Goal: Transaction & Acquisition: Purchase product/service

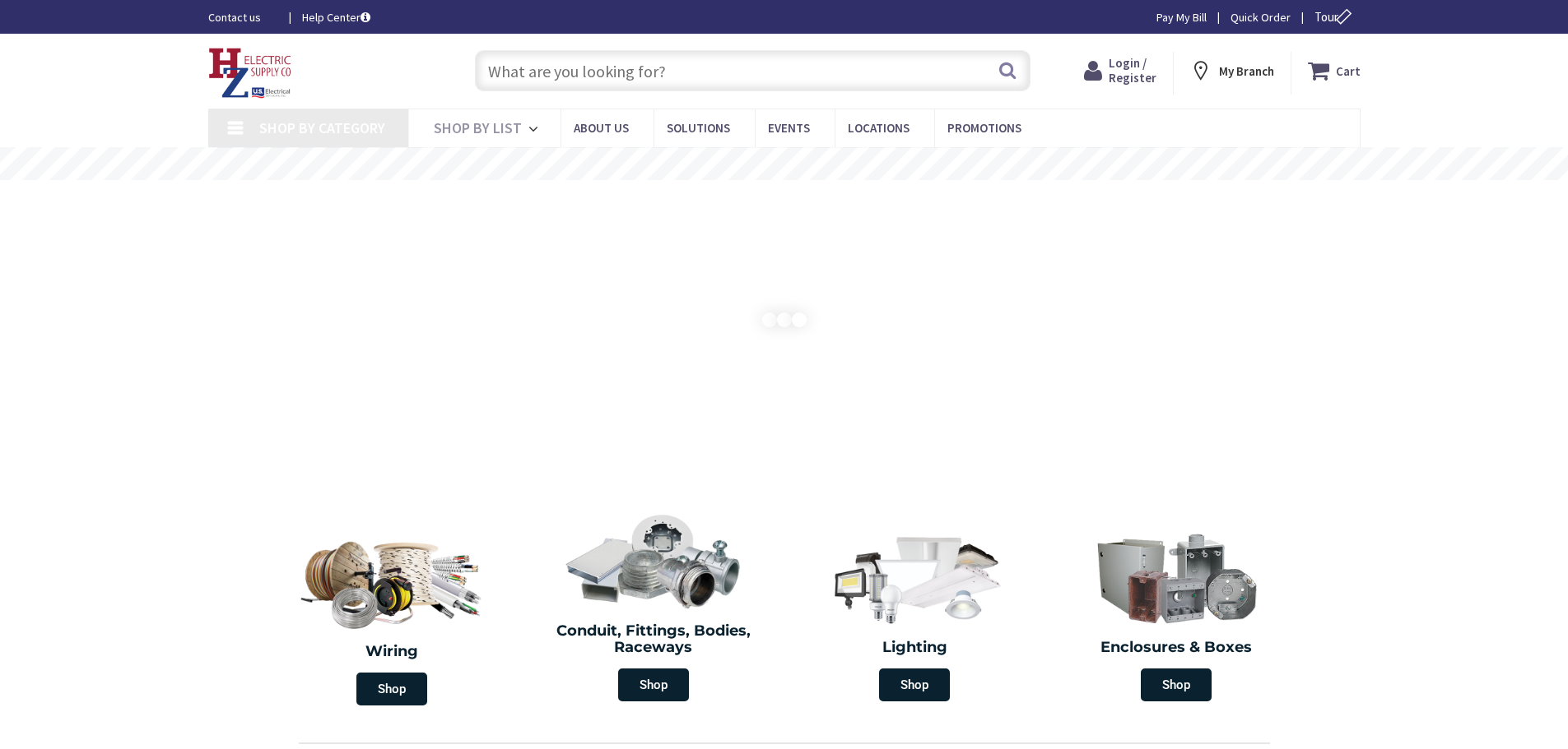
type input "[STREET_ADDRESS][US_STATE]"
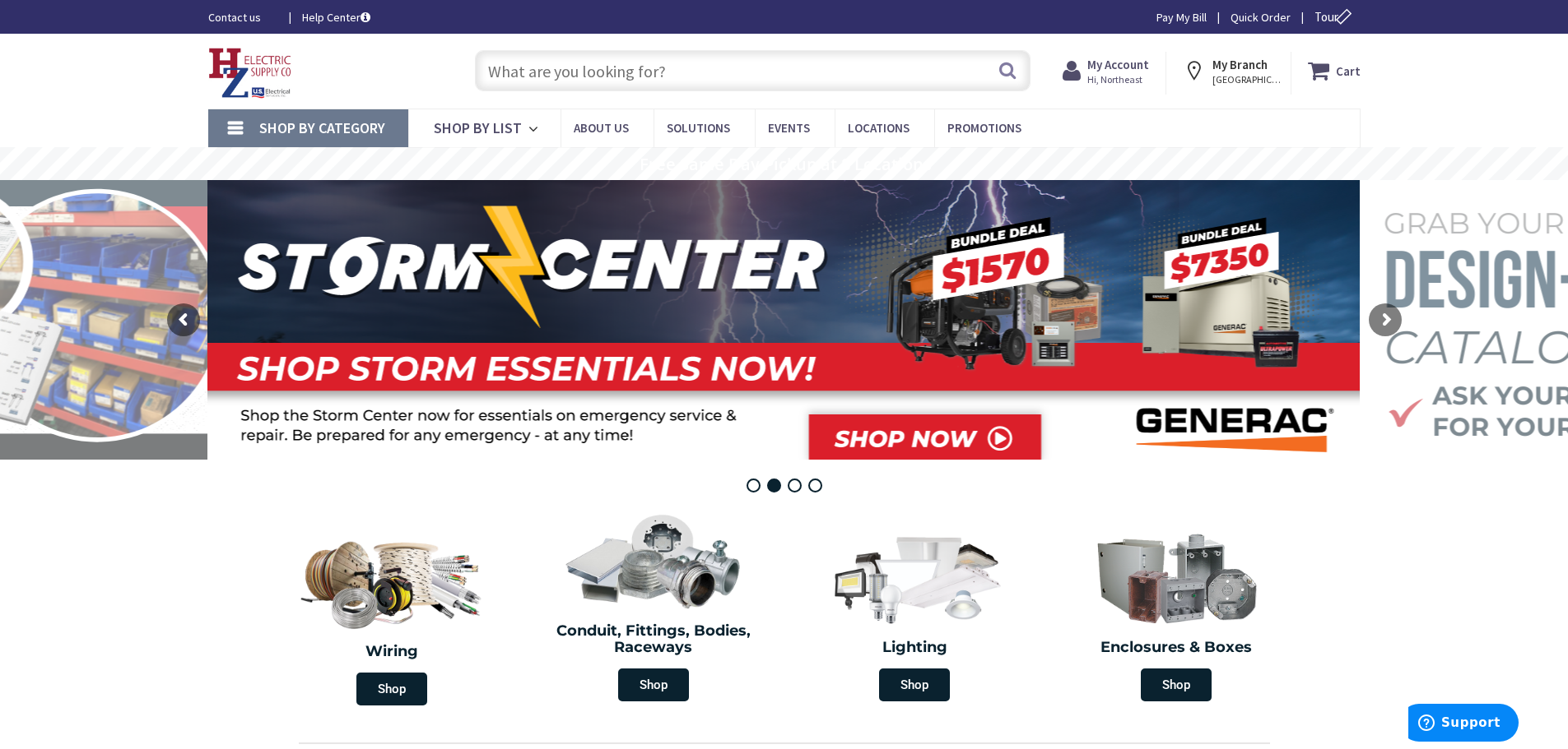
click at [610, 77] on input "text" at bounding box center [752, 70] width 555 height 41
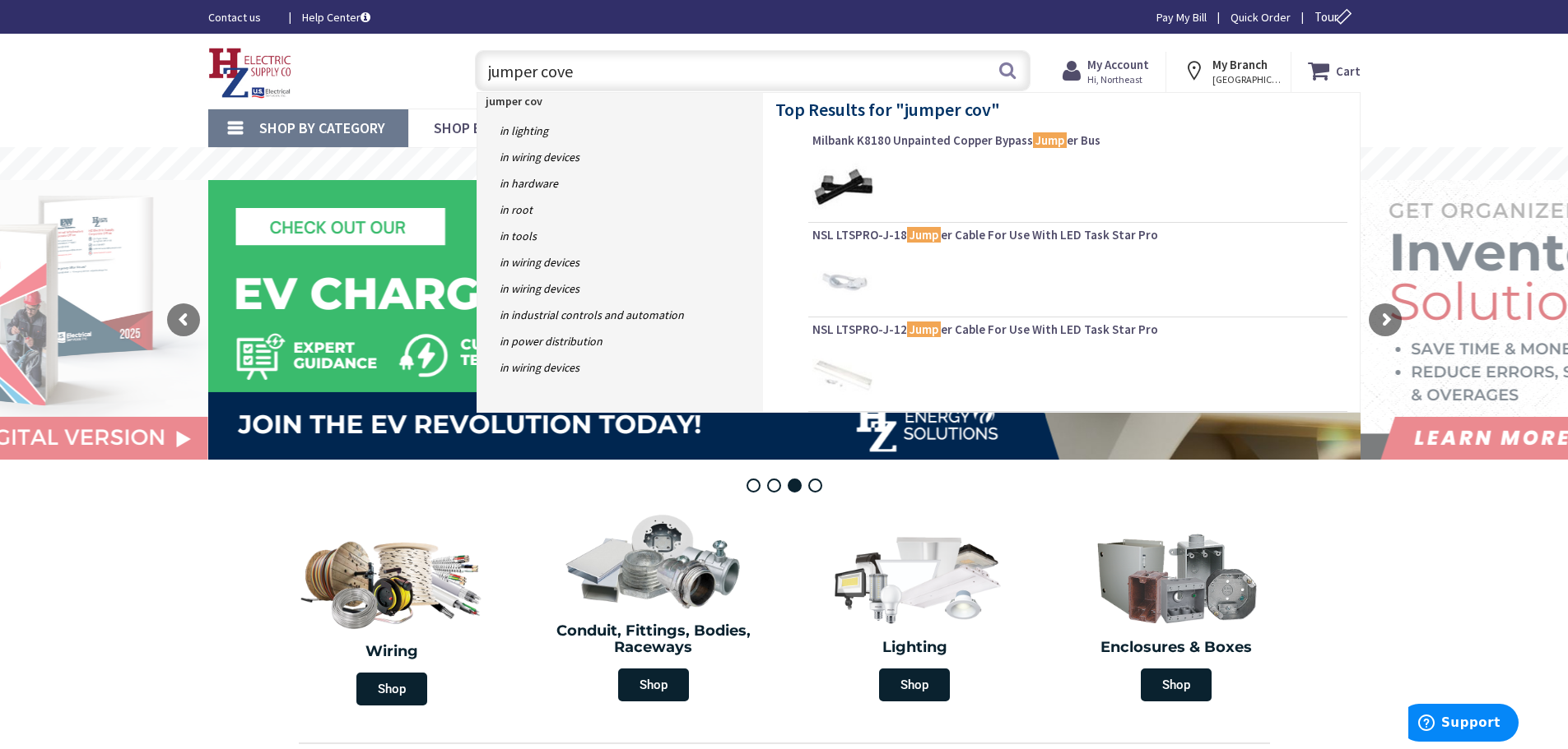
type input "jumper cover"
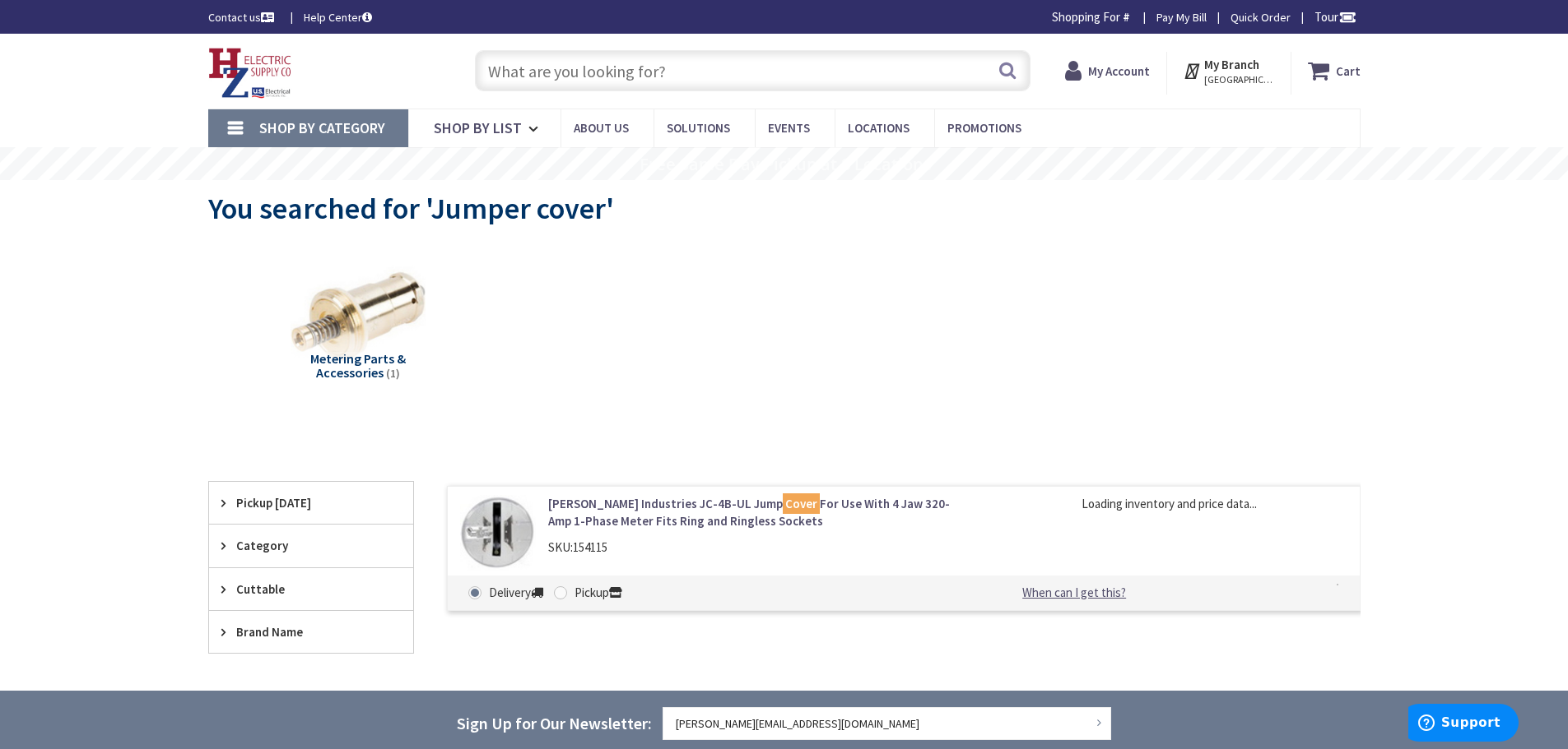
click at [641, 513] on link "Ekstrom Industries JC-4B-UL Jump Cover For Use With 4 Jaw 320-Amp 1-Phase Meter…" at bounding box center [757, 513] width 419 height 35
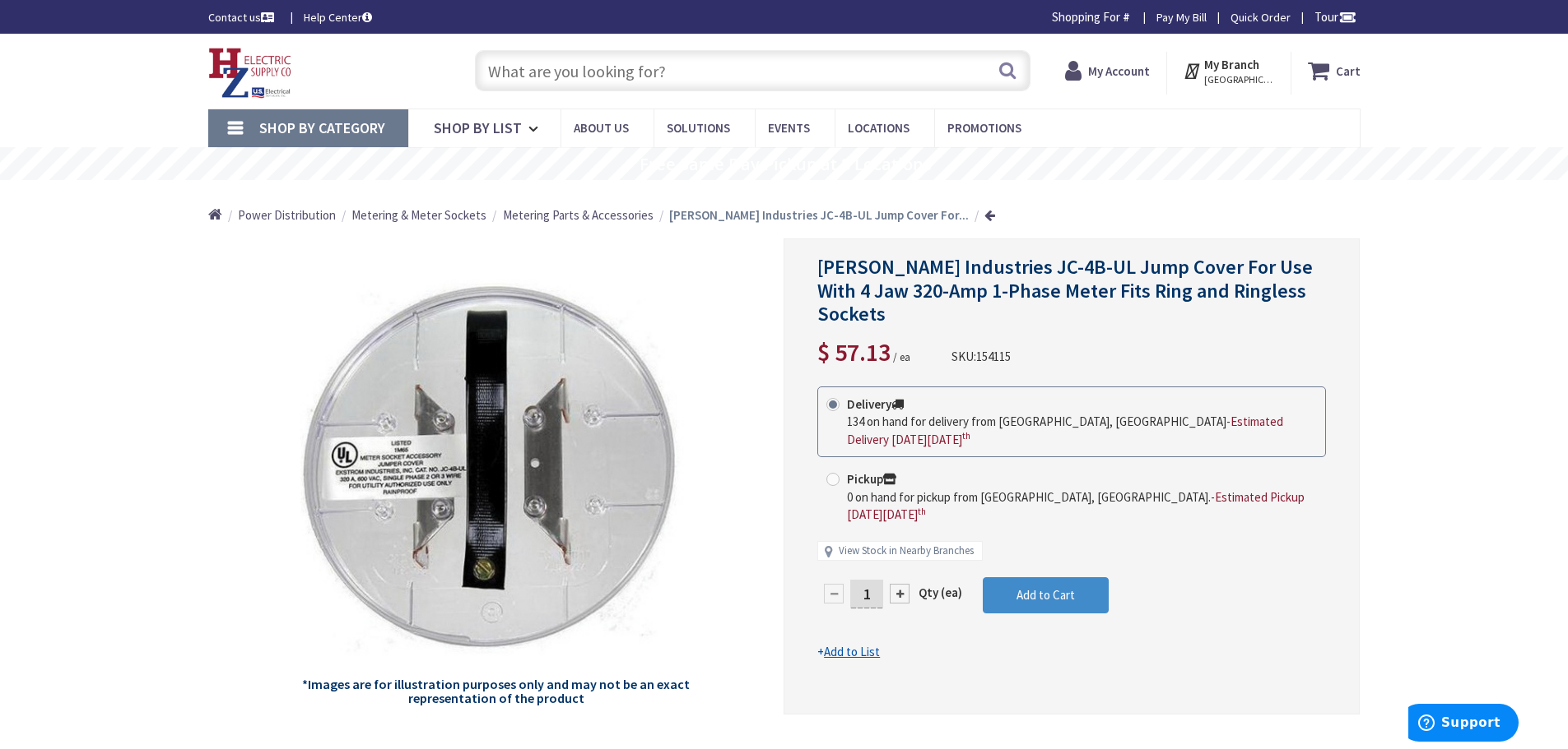
click at [1313, 296] on h1 "Ekstrom Industries JC-4B-UL Jump Cover For Use With 4 Jaw 320-Amp 1-Phase Meter…" at bounding box center [1072, 291] width 509 height 71
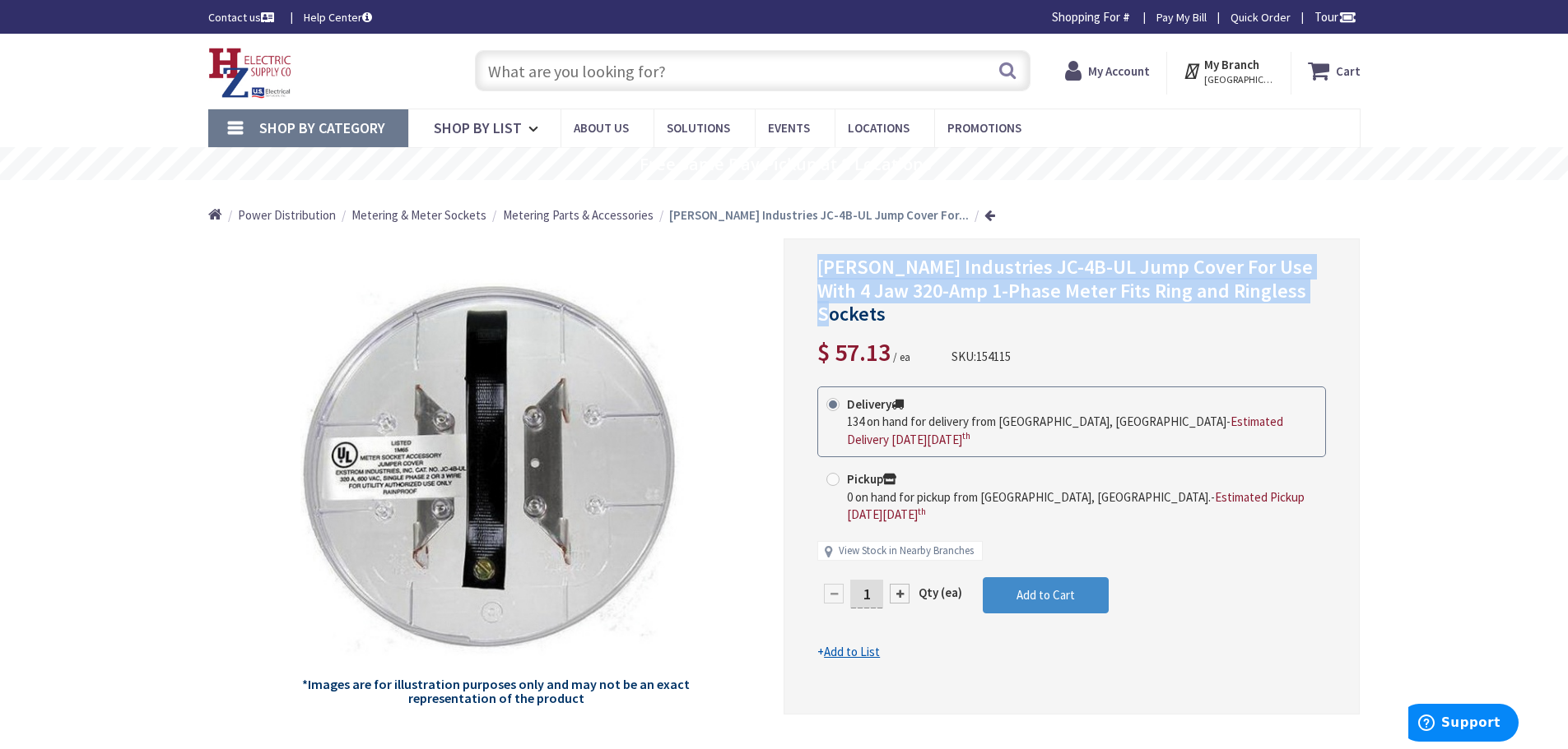
drag, startPoint x: 1313, startPoint y: 290, endPoint x: 821, endPoint y: 269, distance: 492.4
click at [821, 269] on h1 "Ekstrom Industries JC-4B-UL Jump Cover For Use With 4 Jaw 320-Amp 1-Phase Meter…" at bounding box center [1072, 291] width 509 height 71
copy span "Ekstrom Industries JC-4B-UL Jump Cover For Use With 4 Jaw 320-Amp 1-Phase Meter…"
